Goal: Task Accomplishment & Management: Use online tool/utility

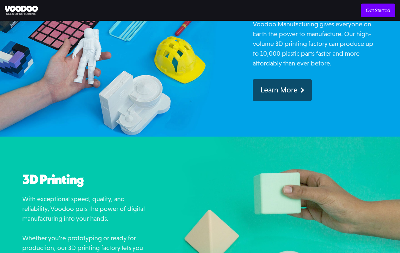
scroll to position [412, 0]
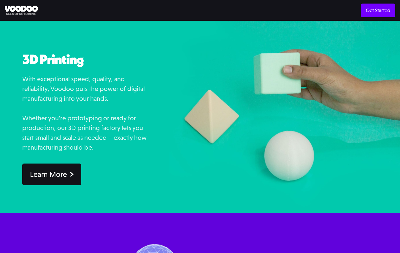
click at [42, 173] on div "Learn More" at bounding box center [48, 174] width 37 height 9
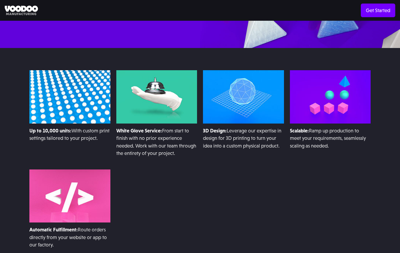
scroll to position [649, 0]
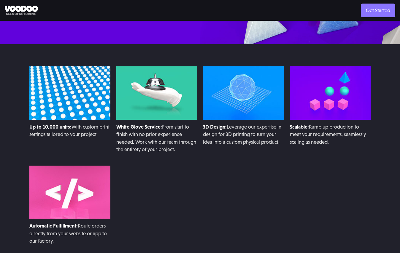
click at [385, 12] on link "Get Started" at bounding box center [378, 11] width 34 height 14
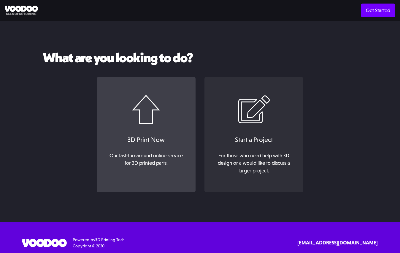
click at [163, 131] on link "3D Print Now Our fast-turnaround online service for 3D printed parts. ‍" at bounding box center [146, 135] width 99 height 116
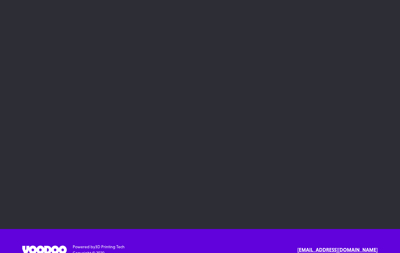
scroll to position [30, 0]
